Goal: Information Seeking & Learning: Learn about a topic

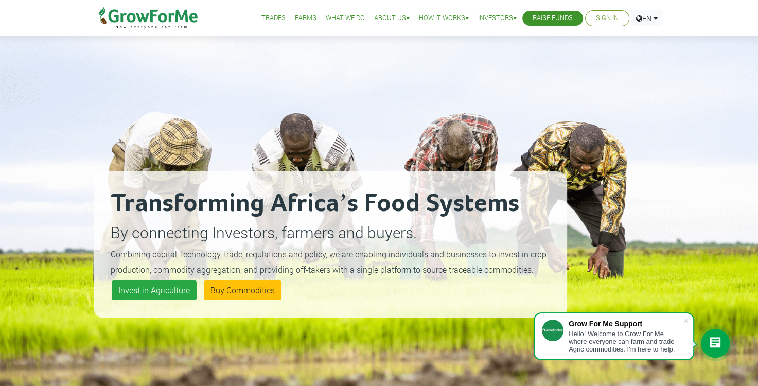
click at [165, 13] on img at bounding box center [148, 18] width 105 height 36
click at [246, 291] on link "Buy Commodities" at bounding box center [243, 290] width 78 height 20
click at [168, 283] on link "Invest in Agriculture" at bounding box center [154, 290] width 85 height 20
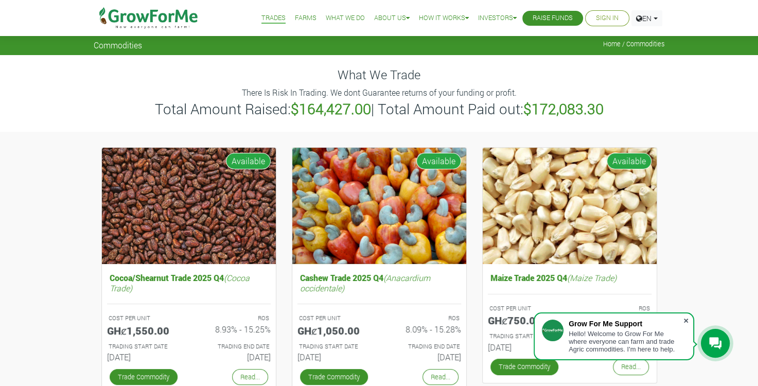
click at [686, 317] on span at bounding box center [686, 320] width 10 height 10
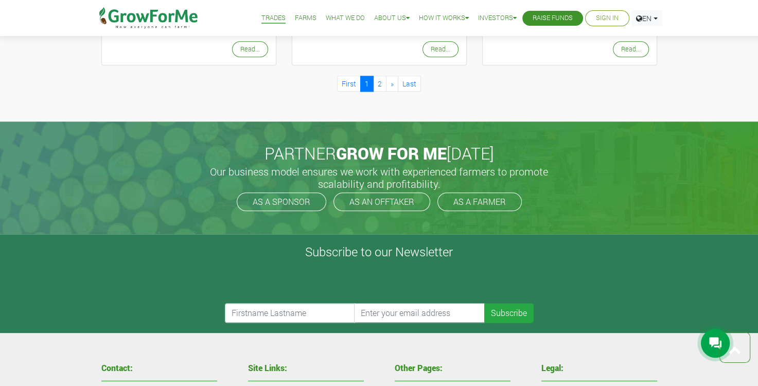
scroll to position [1109, 0]
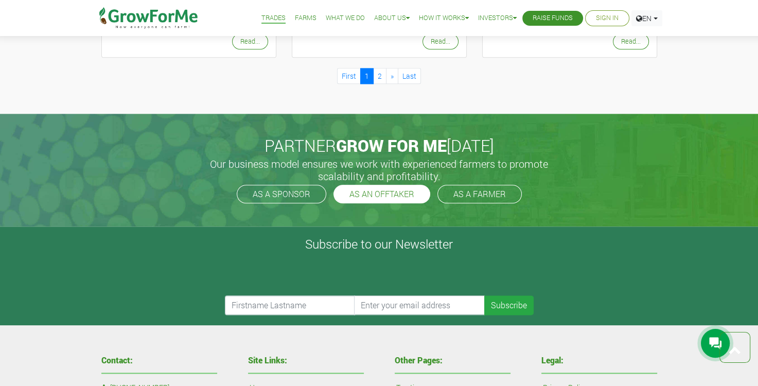
click at [404, 188] on link "AS AN OFFTAKER" at bounding box center [381, 194] width 97 height 19
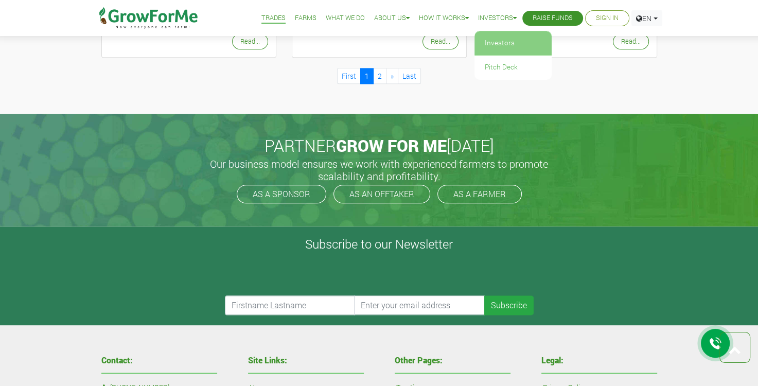
click at [505, 41] on link "Investors" at bounding box center [512, 43] width 77 height 24
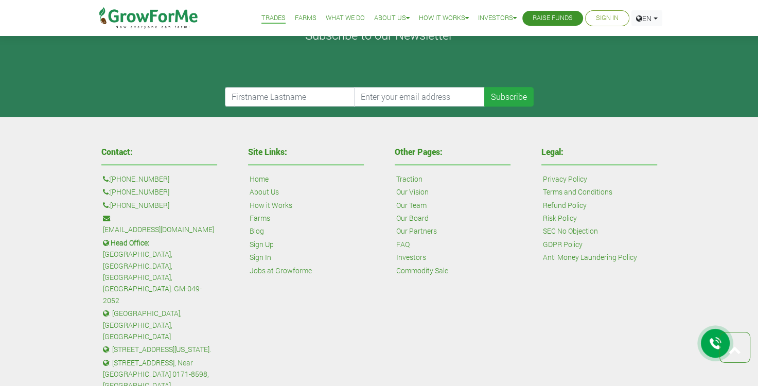
click at [414, 216] on link "Our Board" at bounding box center [412, 217] width 32 height 11
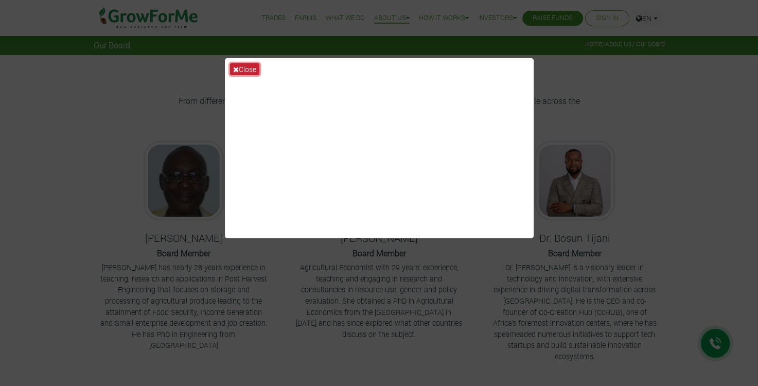
click at [236, 68] on icon at bounding box center [236, 69] width 6 height 7
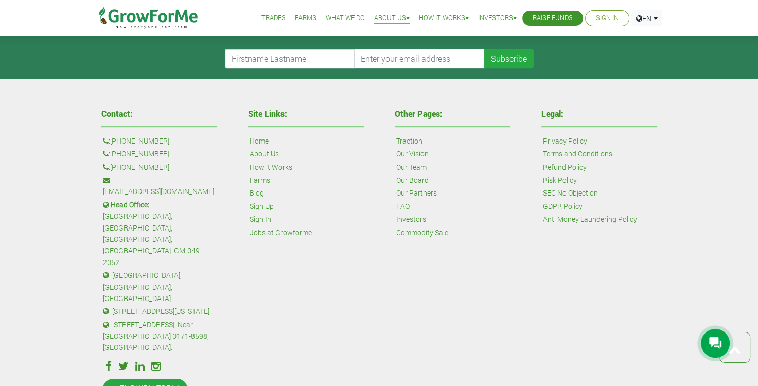
scroll to position [547, 0]
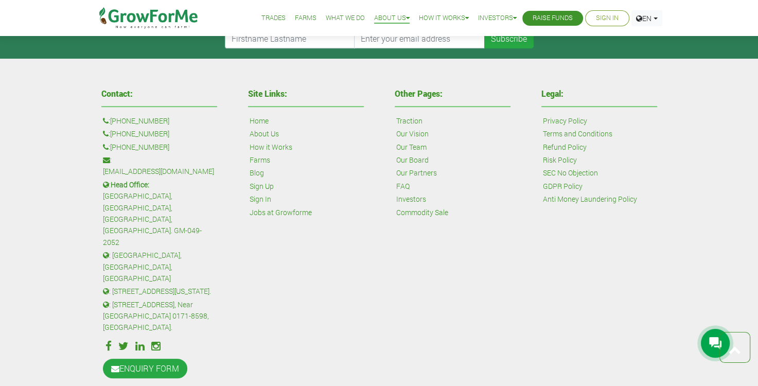
click at [300, 17] on link "Farms" at bounding box center [306, 18] width 22 height 11
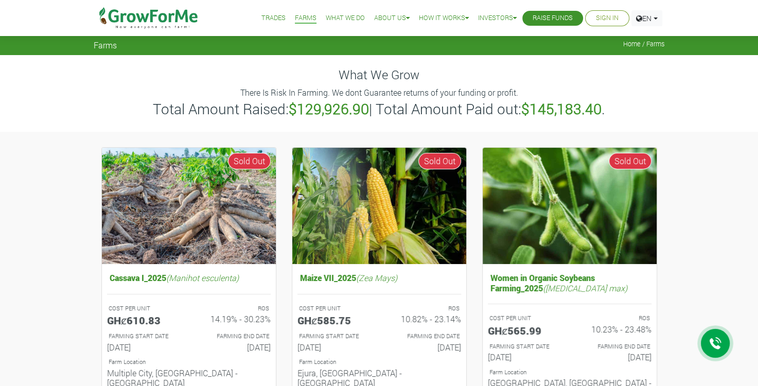
click at [562, 13] on link "Raise Funds" at bounding box center [552, 18] width 40 height 11
